Goal: Task Accomplishment & Management: Manage account settings

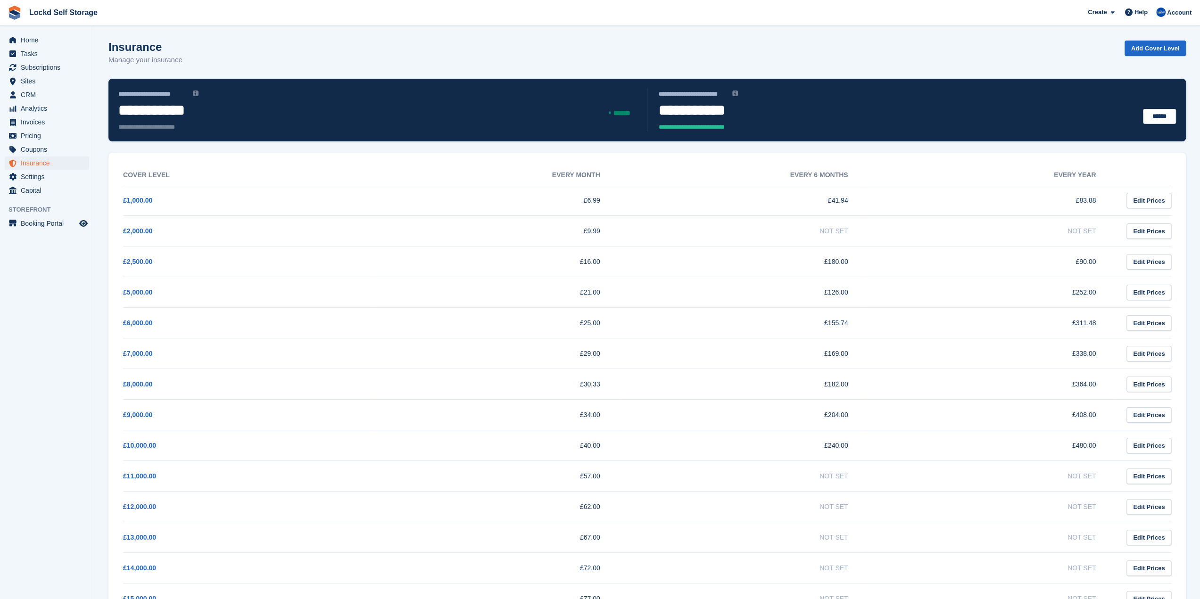
click at [414, 38] on section "**********" at bounding box center [647, 533] width 1106 height 1067
click at [44, 43] on span "Home" at bounding box center [49, 39] width 57 height 13
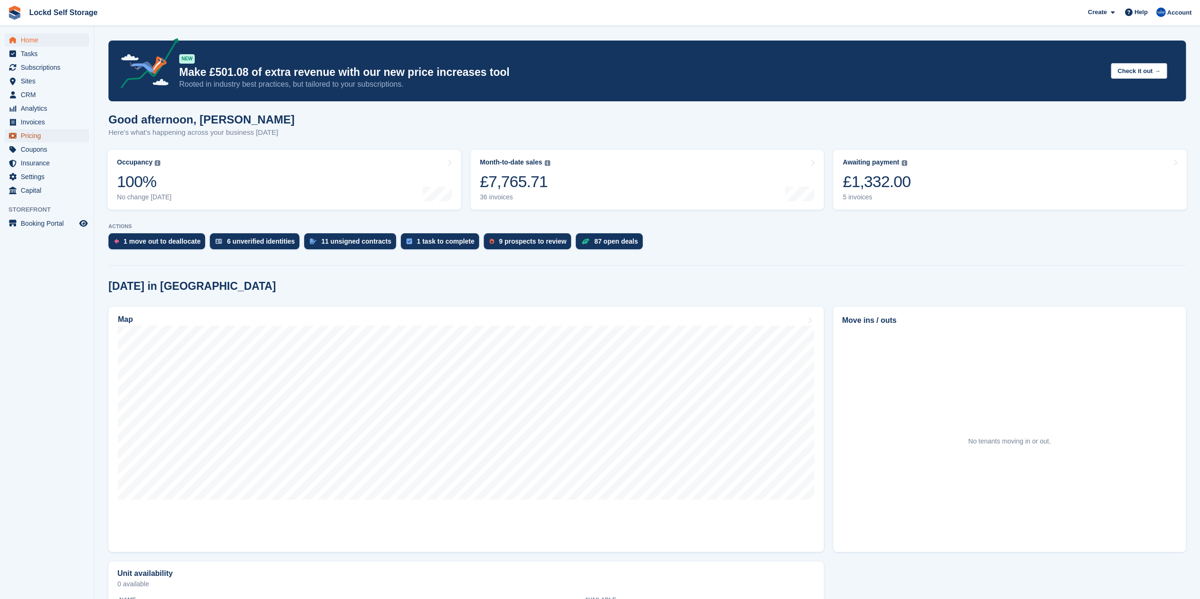
click at [34, 133] on span "Pricing" at bounding box center [49, 135] width 57 height 13
